Goal: Use online tool/utility

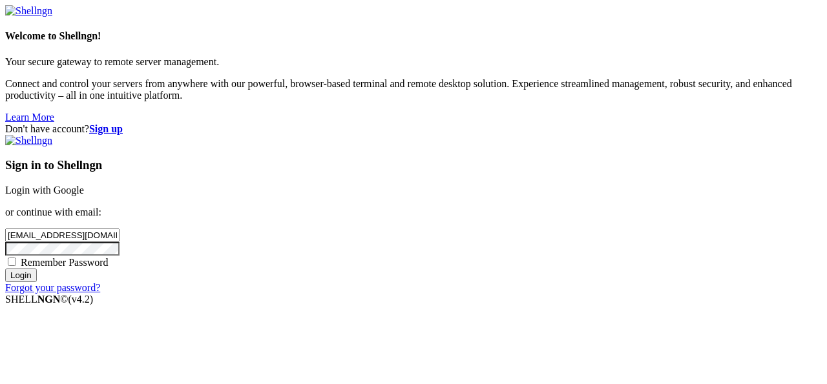
click at [37, 282] on input "Login" at bounding box center [21, 276] width 32 height 14
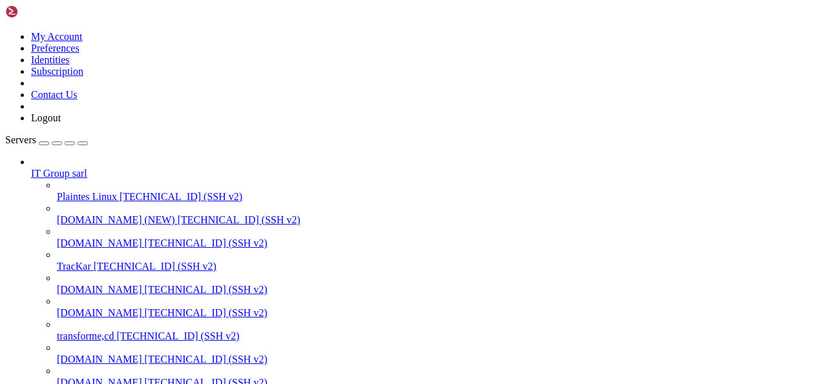
scroll to position [732, 0]
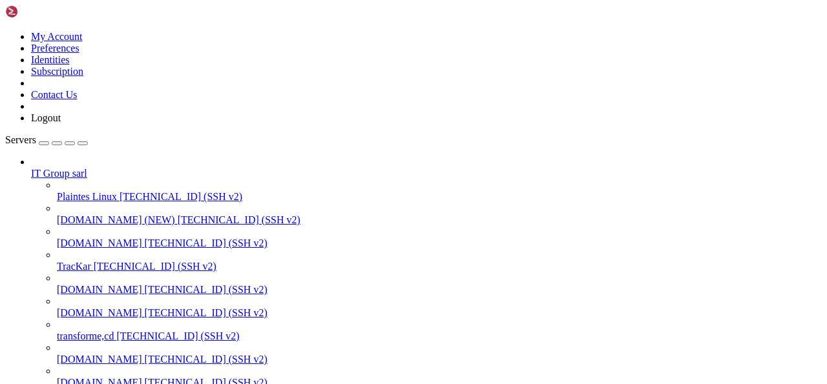
scroll to position [324, 0]
